Goal: Communication & Community: Answer question/provide support

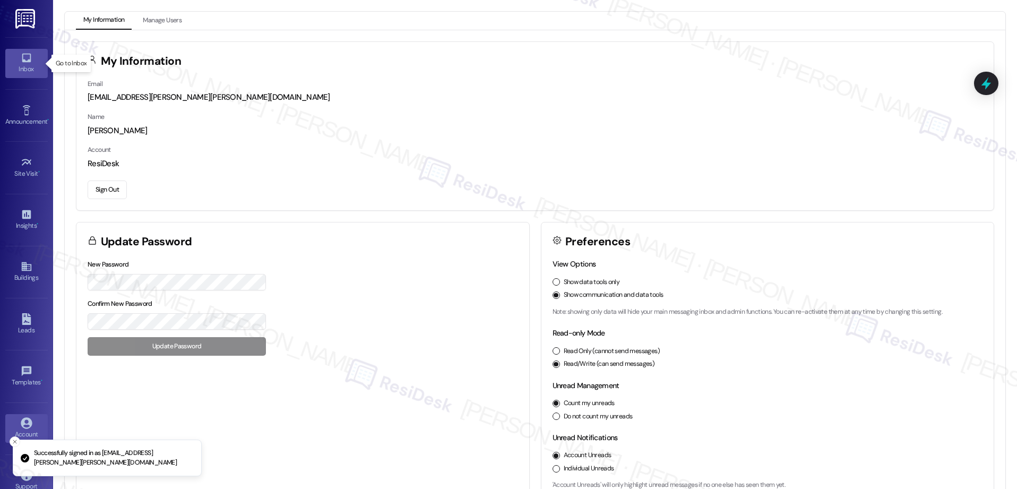
click at [23, 64] on div "Inbox" at bounding box center [26, 69] width 53 height 11
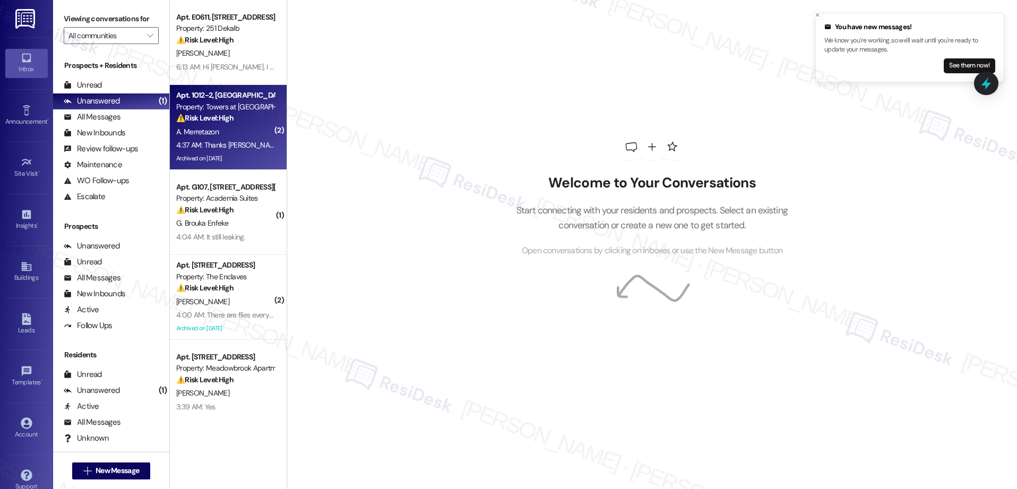
click at [238, 147] on div "4:37 AM: Thanks [PERSON_NAME]. The micro-wave is great. However, the technician…" at bounding box center [536, 145] width 720 height 10
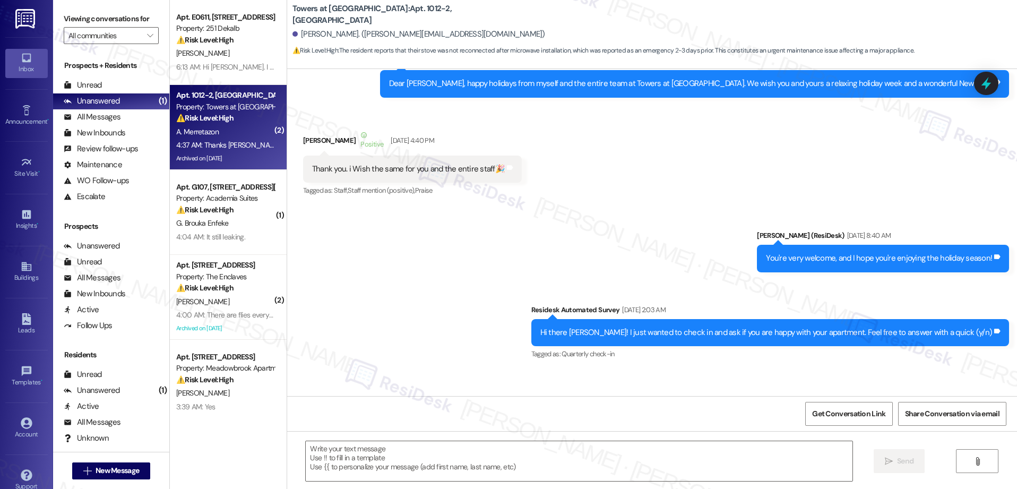
type textarea "Fetching suggested responses. Please feel free to read through the conversation…"
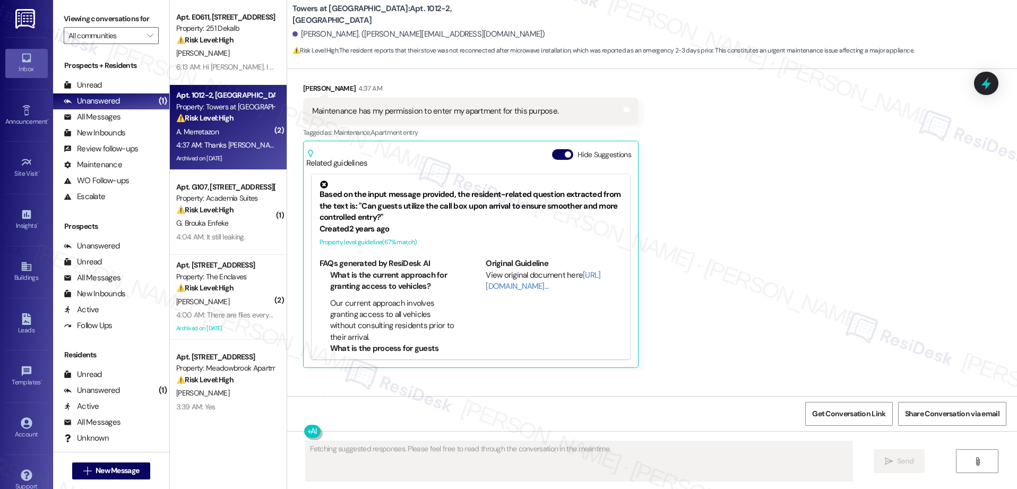
scroll to position [6569, 0]
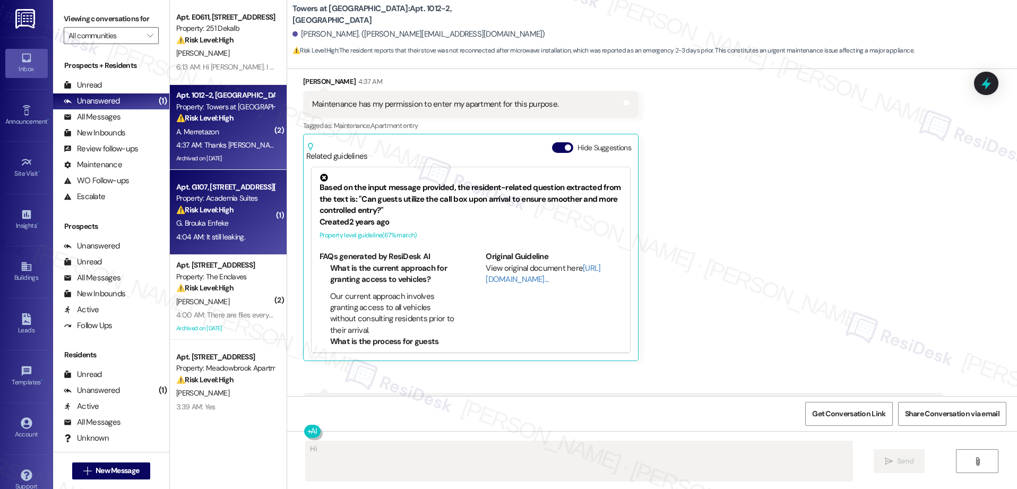
click at [253, 226] on div "G. Brouka Enfeke" at bounding box center [225, 223] width 100 height 13
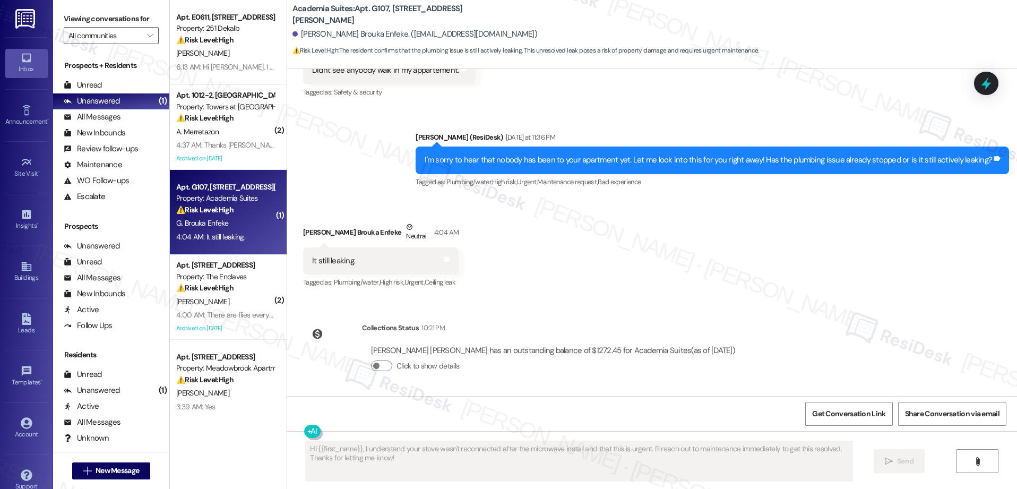
scroll to position [3108, 0]
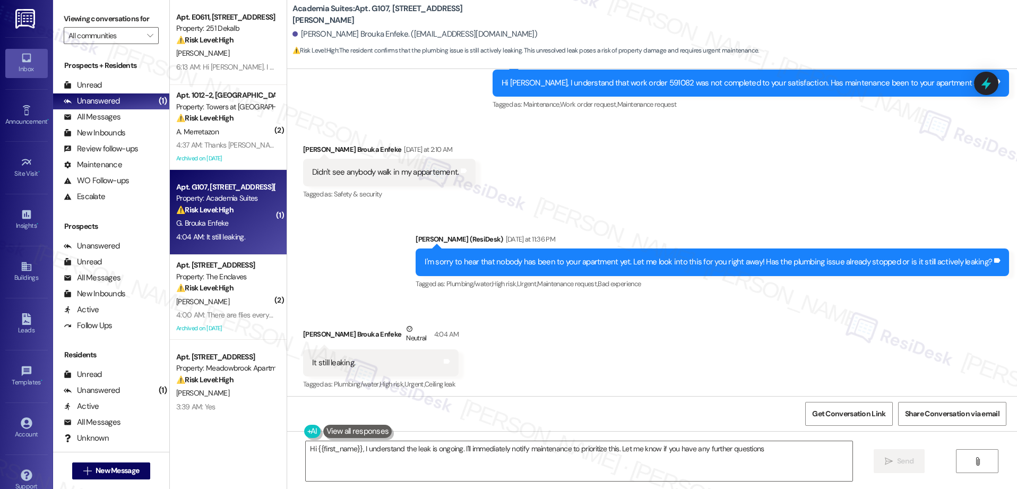
type textarea "Hi {{first_name}}, I understand the leak is ongoing. I'll immediately notify ma…"
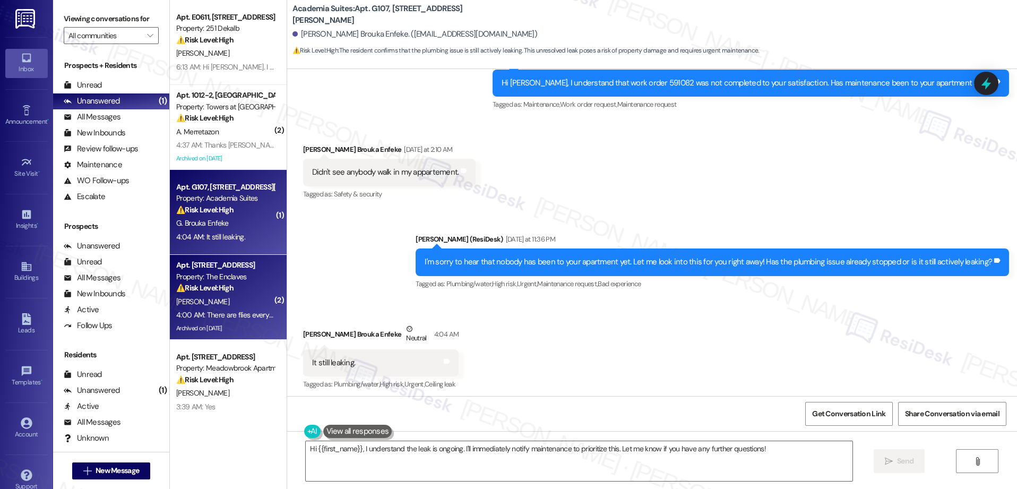
click at [233, 320] on div "4:00 AM: There are flies everywhere 4:00 AM: There are flies everywhere" at bounding box center [225, 315] width 100 height 13
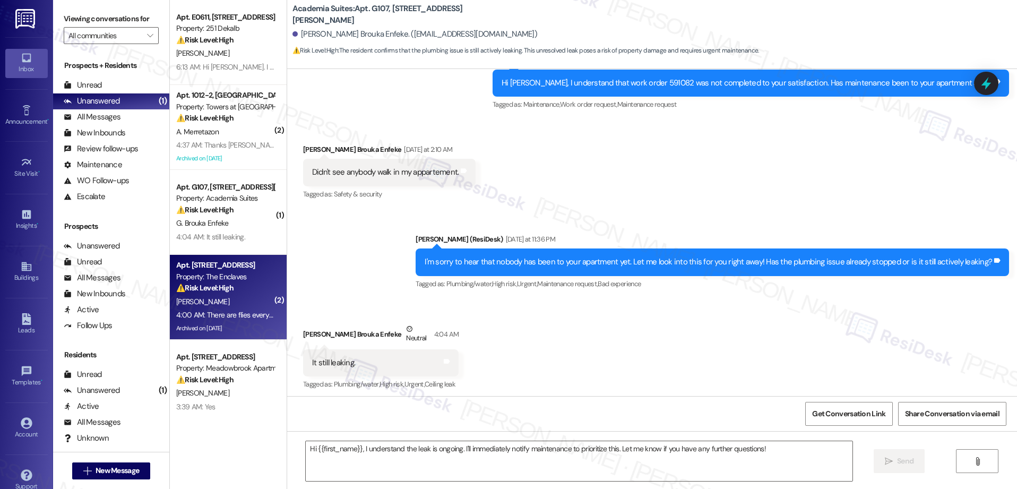
type textarea "Fetching suggested responses. Please feel free to read through the conversation…"
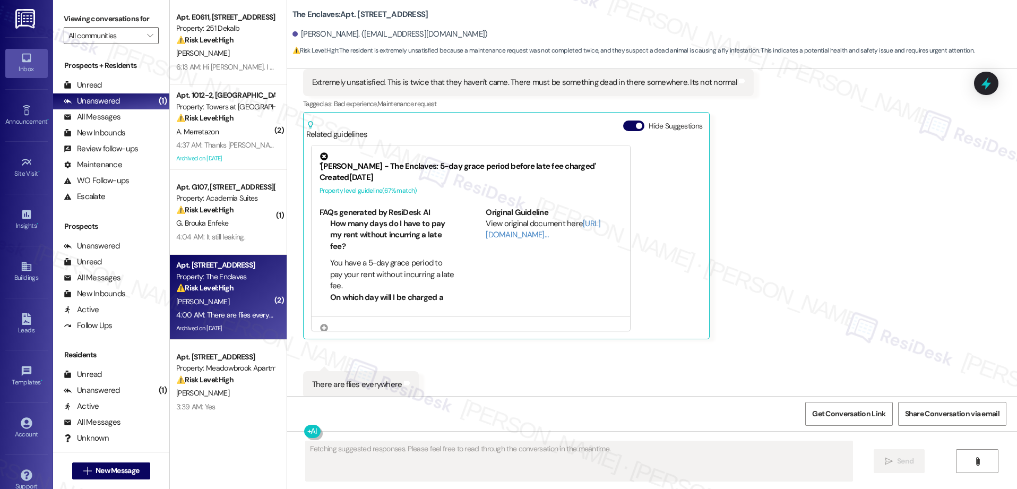
scroll to position [2935, 0]
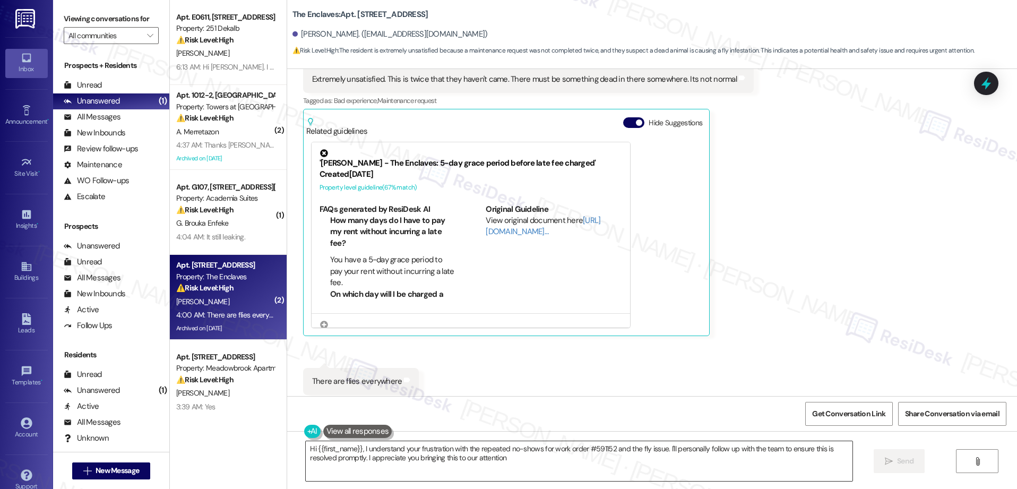
type textarea "Hi {{first_name}}, I understand your frustration with the repeated no-shows for…"
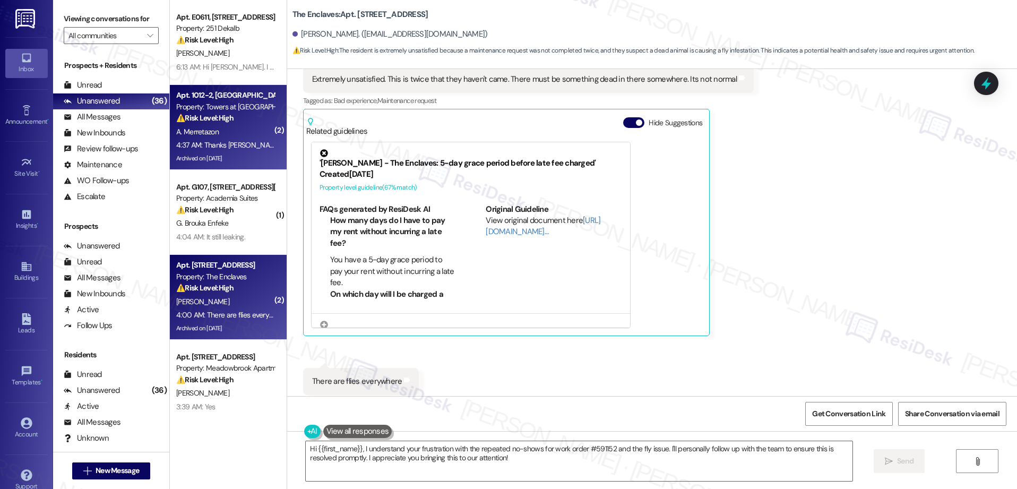
click at [210, 149] on div "4:37 AM: Thanks [PERSON_NAME]. The micro-wave is great. However, the technician…" at bounding box center [536, 145] width 720 height 10
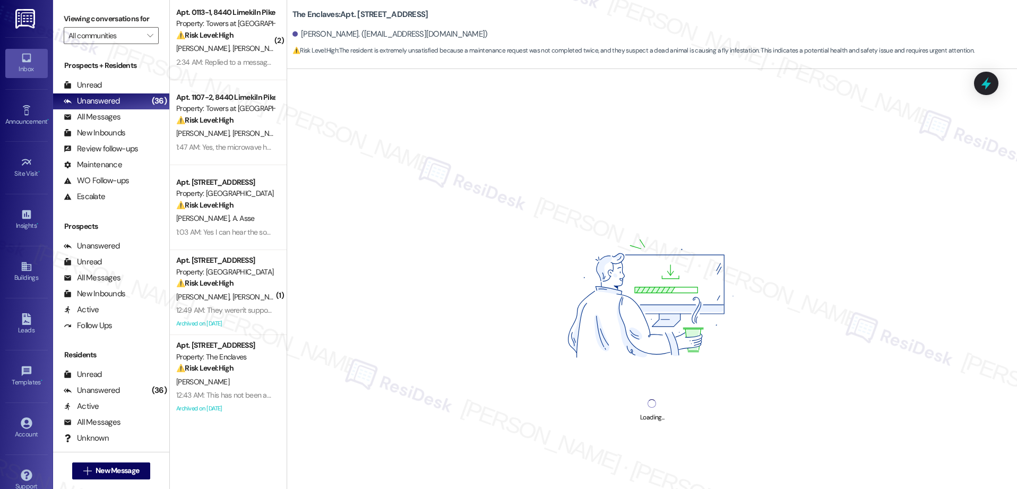
scroll to position [543, 0]
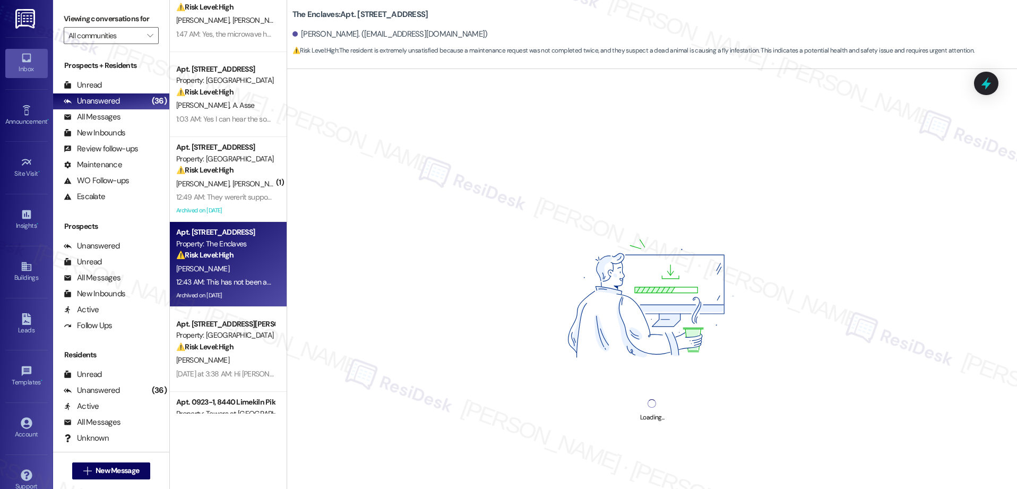
click at [267, 247] on div "Apt. [STREET_ADDRESS] Property: The Enclaves ⚠️ Risk Level: High The resident i…" at bounding box center [228, 264] width 117 height 85
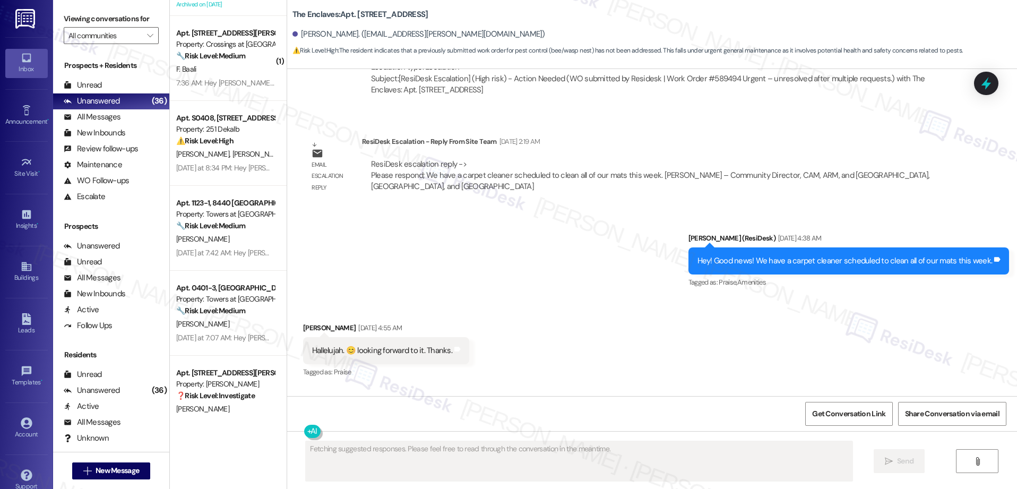
scroll to position [16819, 0]
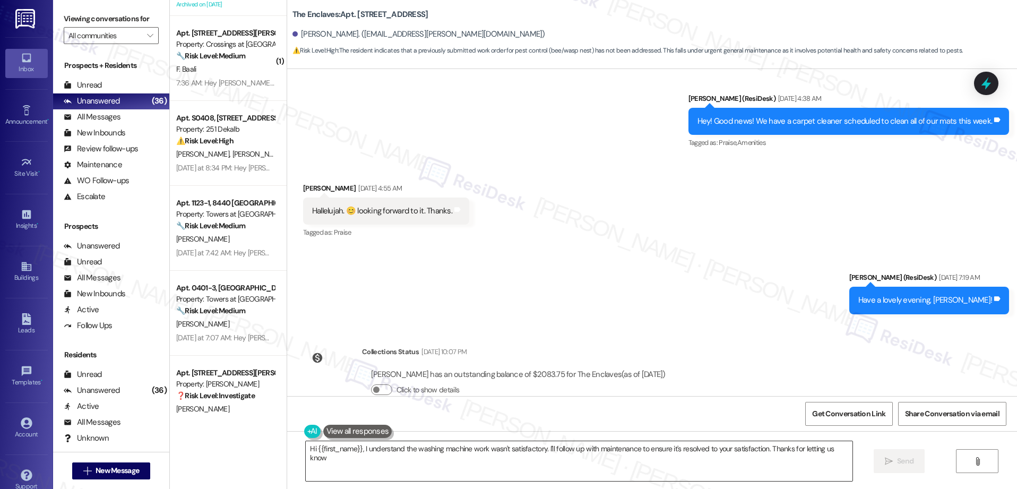
type textarea "Hi {{first_name}}, I understand the washing machine work wasn't satisfactory. I…"
